Goal: Participate in discussion: Participate in discussion

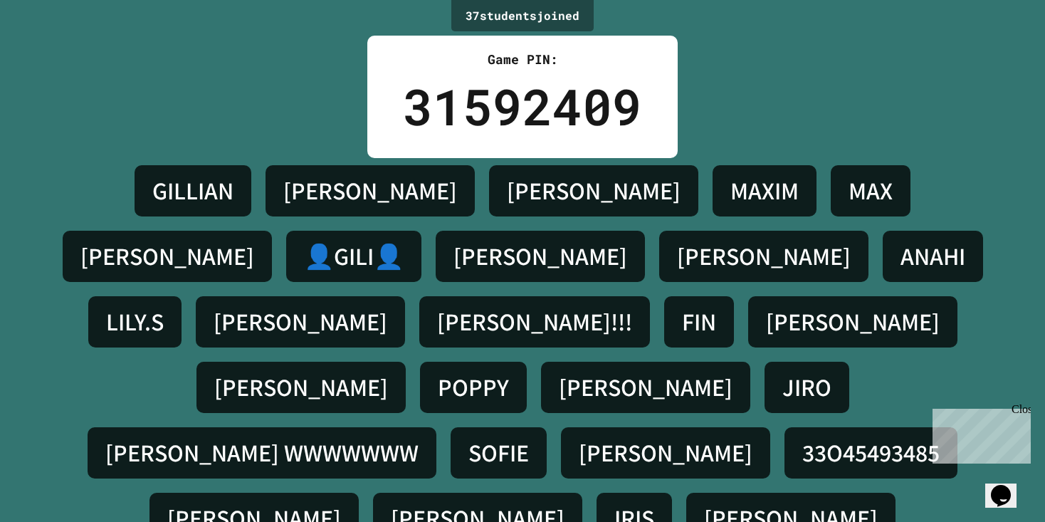
click at [559, 372] on h4 "[PERSON_NAME]" at bounding box center [646, 387] width 174 height 30
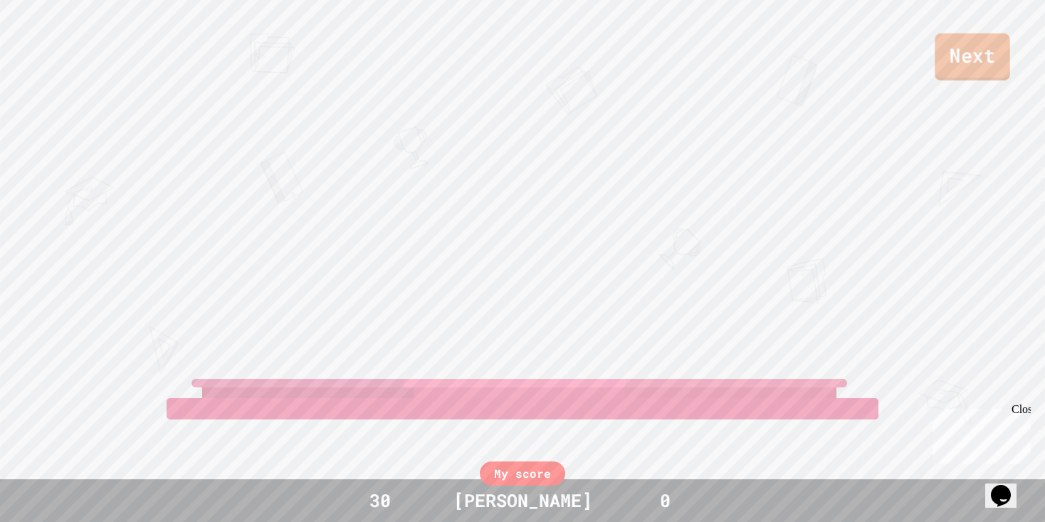
click at [971, 70] on link "Next" at bounding box center [972, 56] width 75 height 47
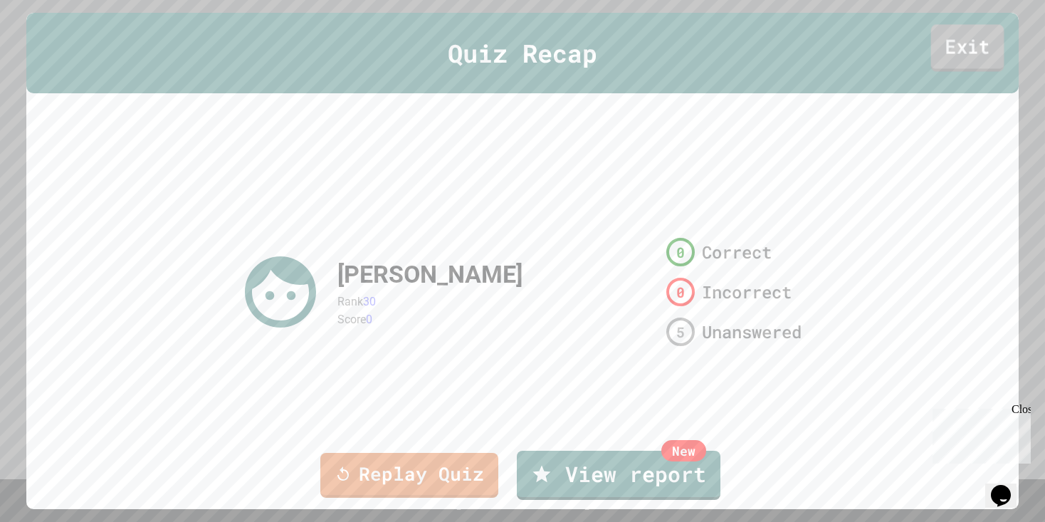
click at [981, 59] on link "Exit" at bounding box center [967, 48] width 73 height 47
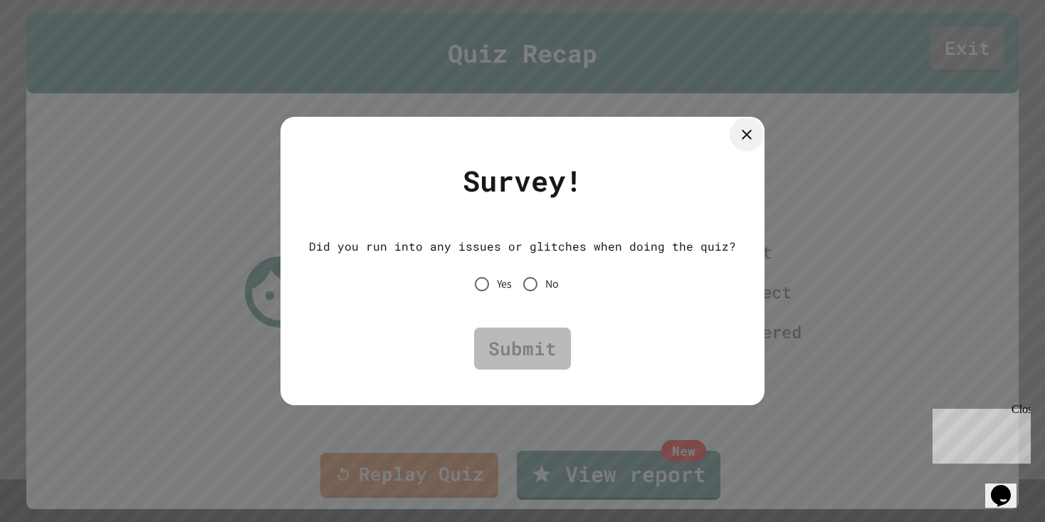
click at [743, 127] on icon at bounding box center [746, 134] width 17 height 17
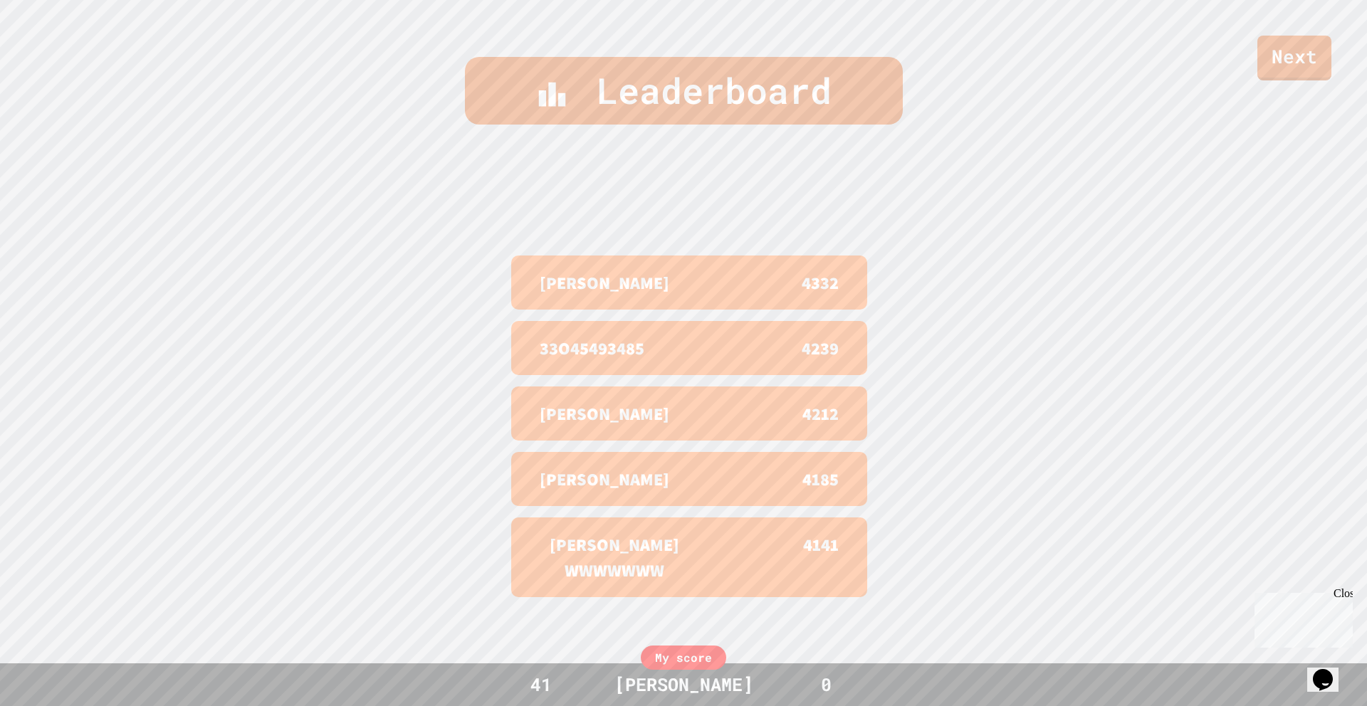
scroll to position [706, 0]
